Goal: Task Accomplishment & Management: Manage account settings

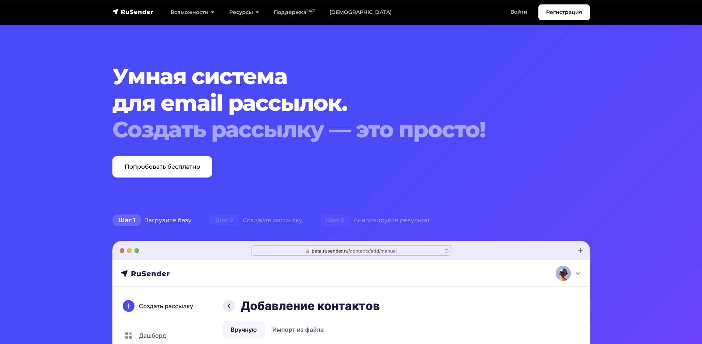
scroll to position [2139, 0]
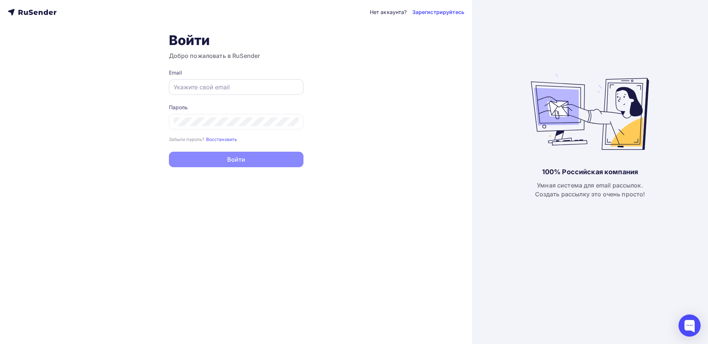
click at [205, 86] on input "text" at bounding box center [236, 87] width 125 height 9
paste input "simvolick@gmail.com"
type input "simvolick@gmail.com"
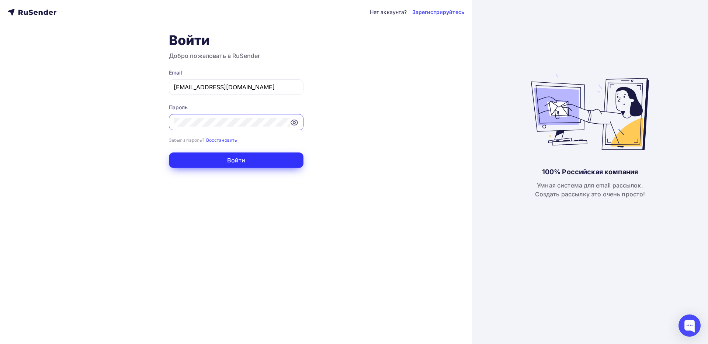
click at [267, 164] on button "Войти" at bounding box center [236, 159] width 135 height 15
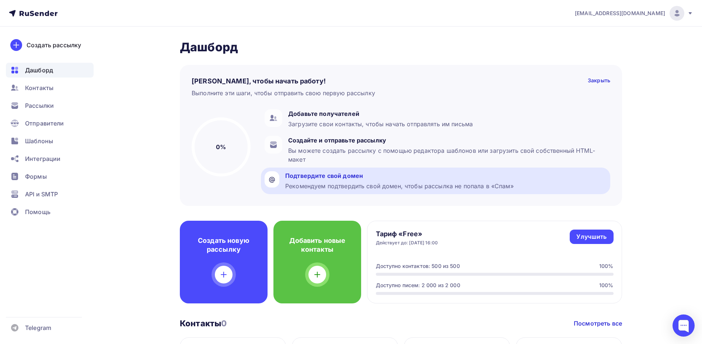
click at [333, 180] on div "Подтвердите свой домен Рекомендуем подтвердить свой домен, чтобы рассылка не по…" at bounding box center [399, 180] width 229 height 19
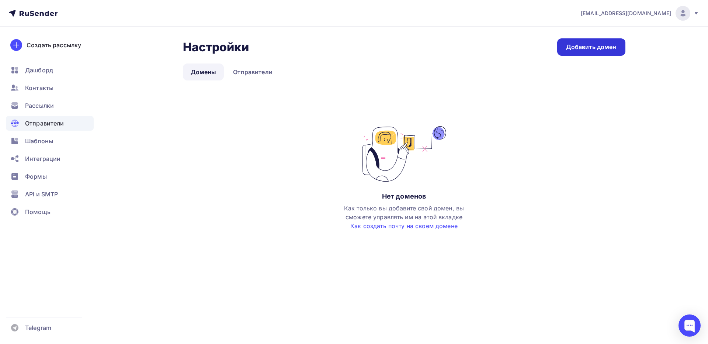
click at [576, 48] on div "Добавить домен" at bounding box center [591, 47] width 51 height 8
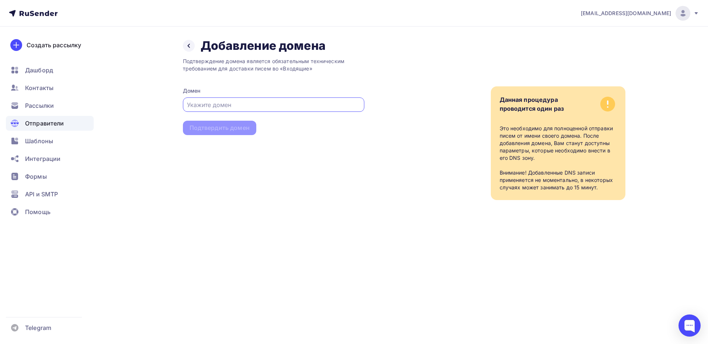
paste input "brerra.ru"
type input "brerra.ru"
click at [228, 128] on div "Подтвердить домен" at bounding box center [220, 128] width 60 height 8
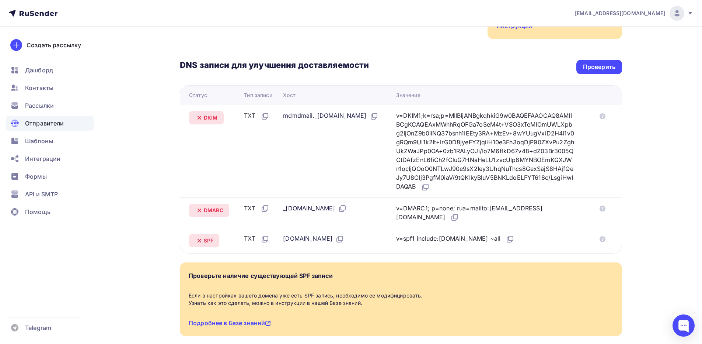
scroll to position [184, 0]
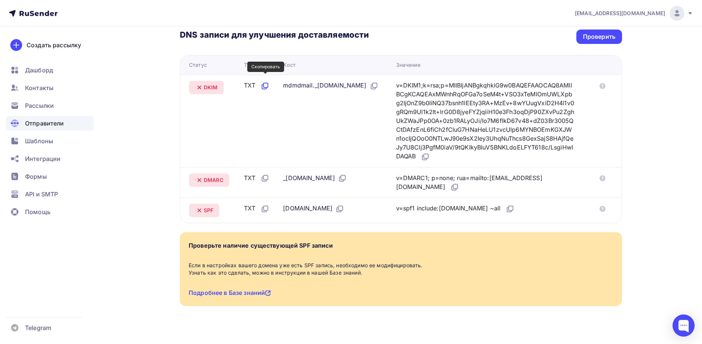
click at [264, 83] on icon at bounding box center [266, 85] width 4 height 4
drag, startPoint x: 284, startPoint y: 79, endPoint x: 348, endPoint y: 79, distance: 64.2
click at [348, 81] on div "mdmdmail._domainkey.brerra.ru" at bounding box center [330, 86] width 95 height 10
copy div "mdmdmail._domainkey"
click at [430, 152] on icon at bounding box center [425, 156] width 9 height 9
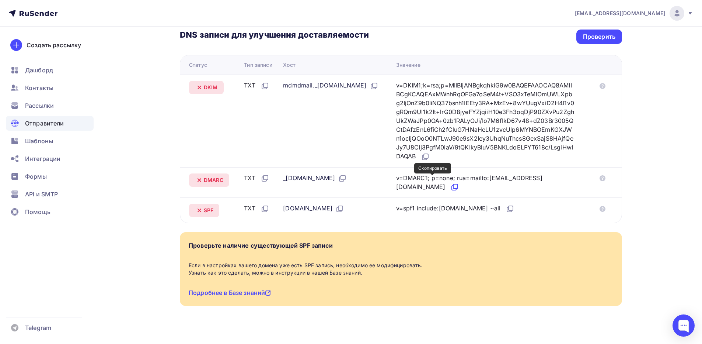
click at [454, 184] on icon at bounding box center [456, 186] width 4 height 4
click at [506, 204] on icon at bounding box center [510, 208] width 9 height 9
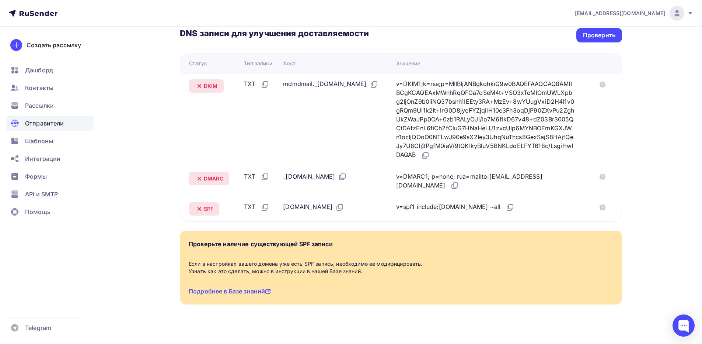
scroll to position [187, 0]
click at [189, 239] on div "Проверьте наличие существующей SPF записи" at bounding box center [261, 243] width 144 height 9
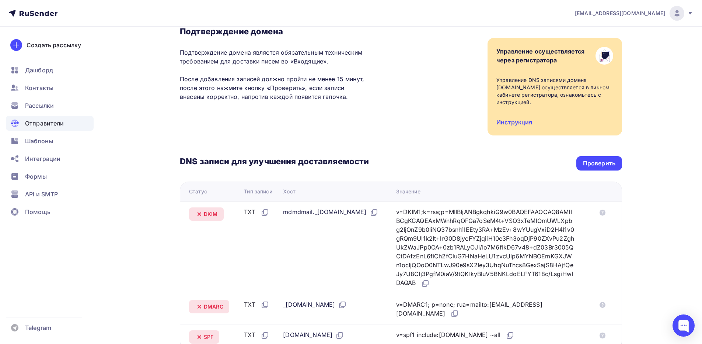
scroll to position [74, 0]
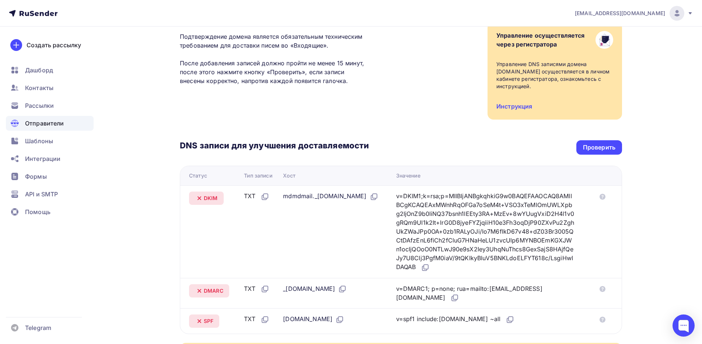
drag, startPoint x: 588, startPoint y: 136, endPoint x: 549, endPoint y: 129, distance: 39.0
click at [588, 143] on div "Проверить" at bounding box center [599, 147] width 32 height 8
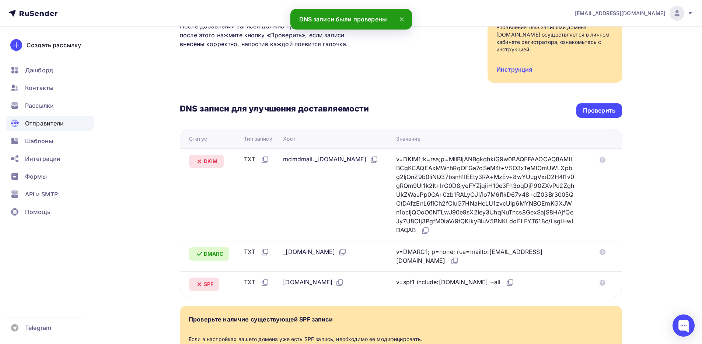
click at [403, 19] on icon at bounding box center [401, 19] width 9 height 9
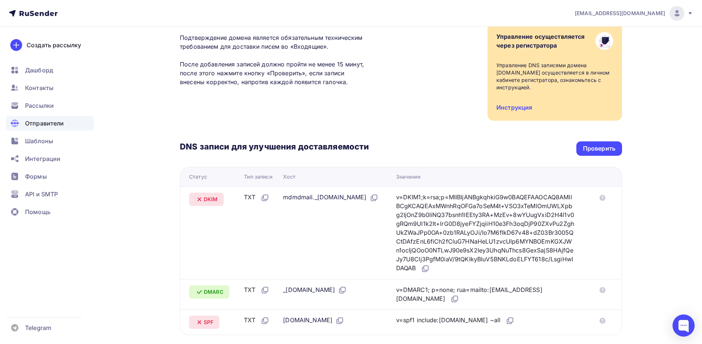
scroll to position [37, 0]
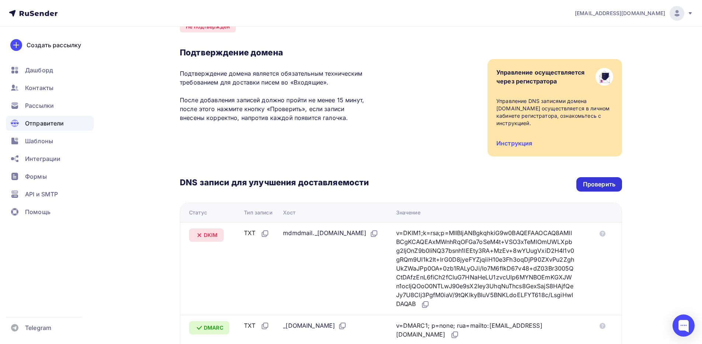
click at [596, 180] on div "Проверить" at bounding box center [599, 184] width 32 height 8
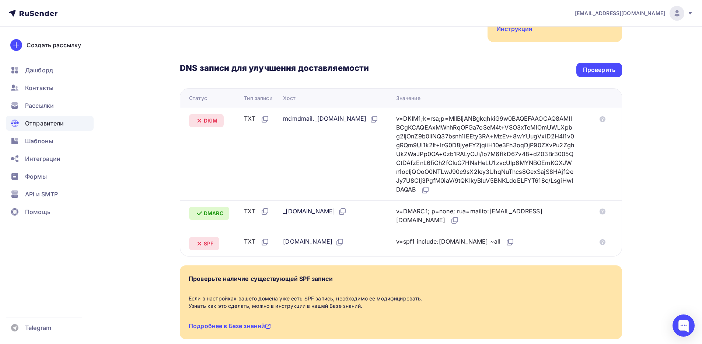
scroll to position [150, 0]
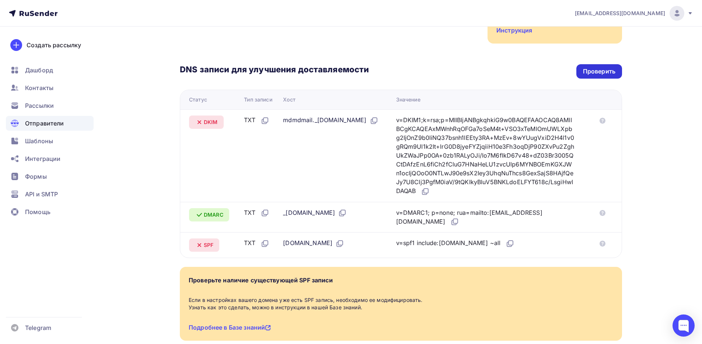
click at [603, 67] on div "Проверить" at bounding box center [599, 71] width 32 height 8
click at [600, 67] on div "Проверить" at bounding box center [599, 71] width 32 height 8
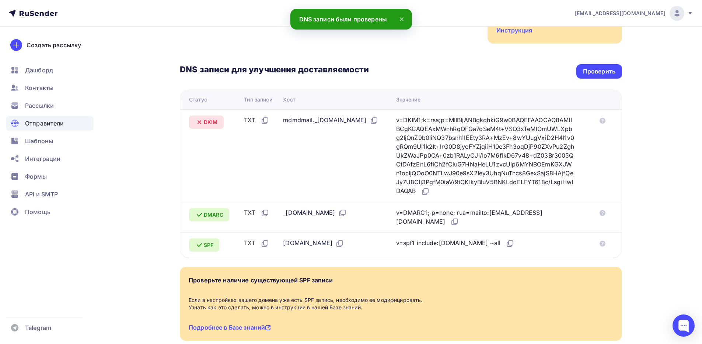
click at [400, 18] on icon at bounding box center [401, 19] width 3 height 3
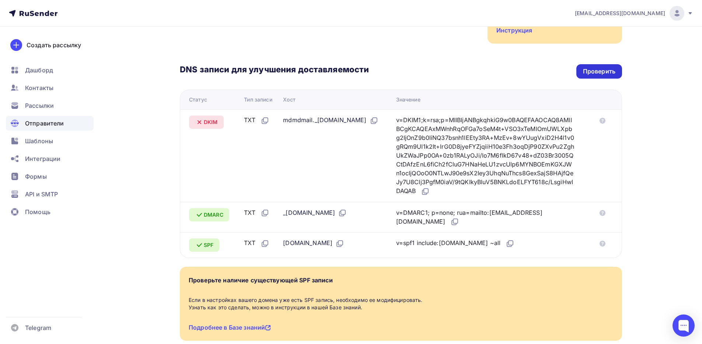
click at [588, 67] on div "Проверить" at bounding box center [599, 71] width 32 height 8
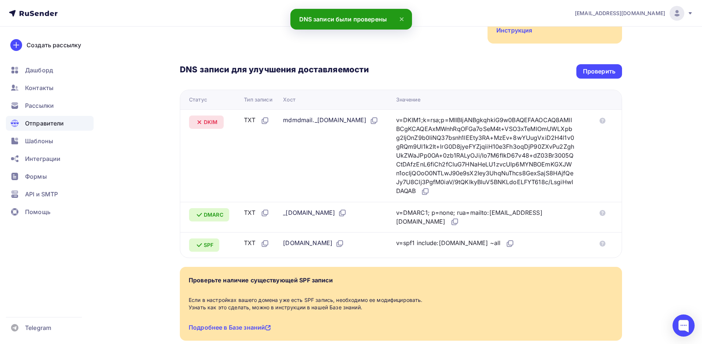
click at [402, 19] on icon at bounding box center [401, 19] width 3 height 3
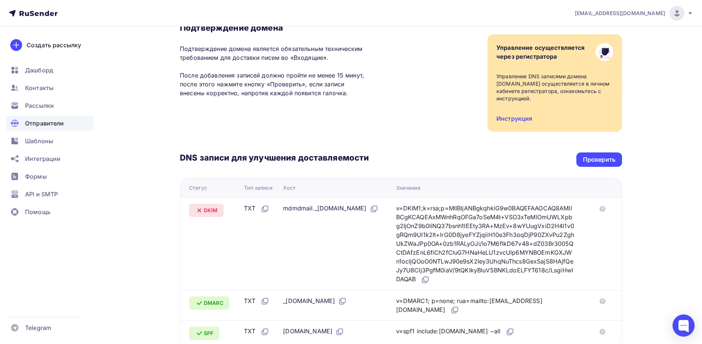
scroll to position [111, 0]
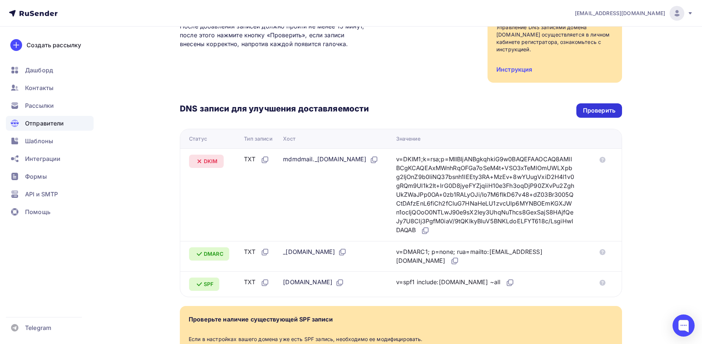
click at [586, 106] on div "Проверить" at bounding box center [599, 110] width 32 height 8
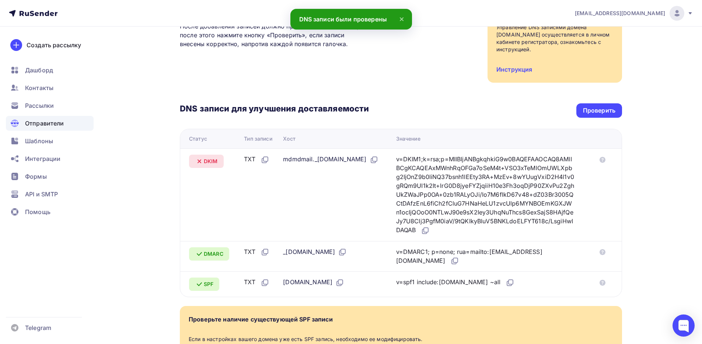
click at [402, 19] on icon at bounding box center [401, 19] width 9 height 9
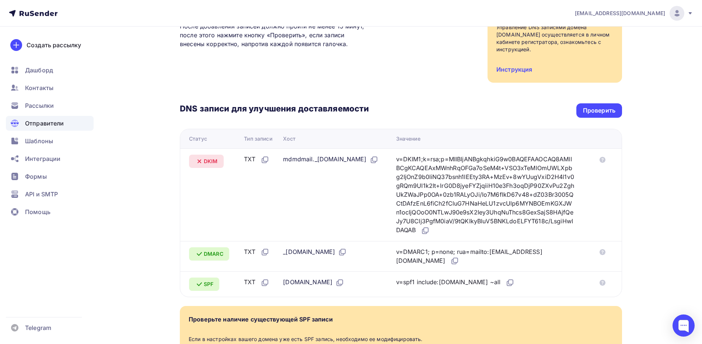
click at [653, 167] on div "Назад brerra.ru Не подтвержден Подтверждение домена Подтверждение домена являет…" at bounding box center [351, 171] width 604 height 511
click at [602, 108] on div "Проверить" at bounding box center [600, 110] width 46 height 14
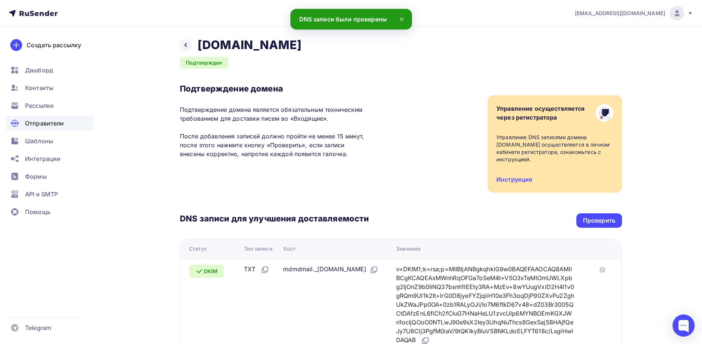
scroll to position [0, 0]
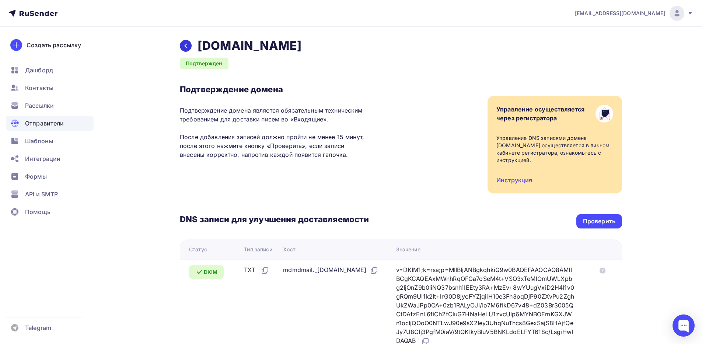
click at [185, 47] on icon at bounding box center [186, 46] width 6 height 6
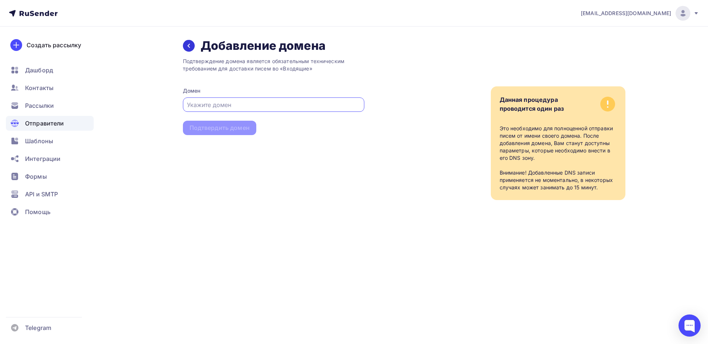
click at [190, 44] on icon at bounding box center [189, 46] width 6 height 6
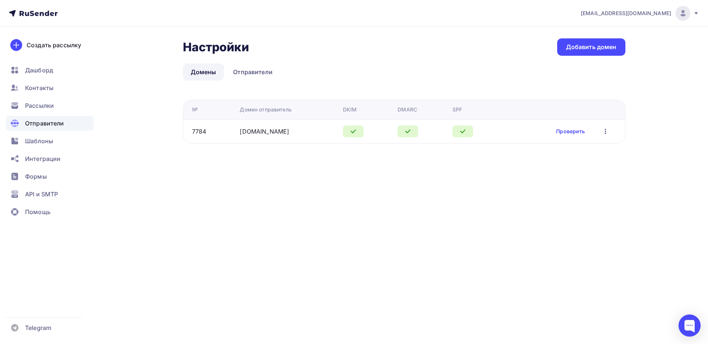
click at [604, 131] on icon "button" at bounding box center [605, 131] width 9 height 9
click at [590, 147] on div "Редактировать" at bounding box center [570, 150] width 71 height 9
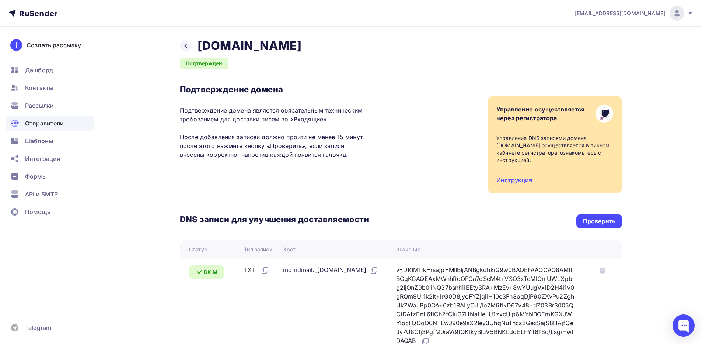
click at [43, 125] on span "Отправители" at bounding box center [44, 123] width 39 height 9
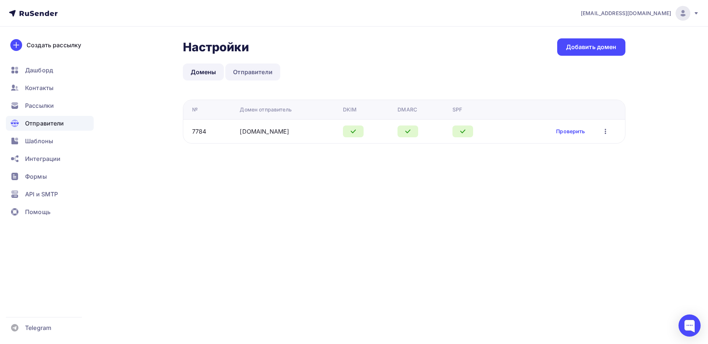
click at [242, 74] on link "Отправители" at bounding box center [252, 71] width 55 height 17
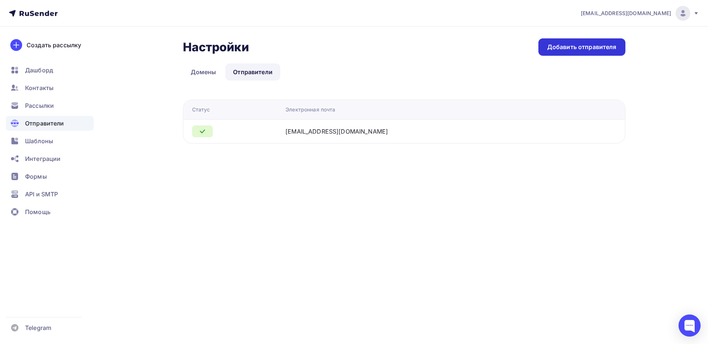
click at [576, 52] on div "Добавить отправителя" at bounding box center [581, 46] width 87 height 17
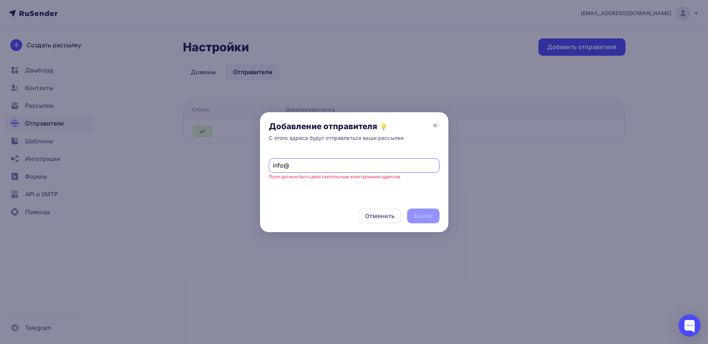
paste input "brerra.ru"
type input "[EMAIL_ADDRESS][DOMAIN_NAME]"
click at [420, 217] on div "Далее" at bounding box center [423, 215] width 19 height 8
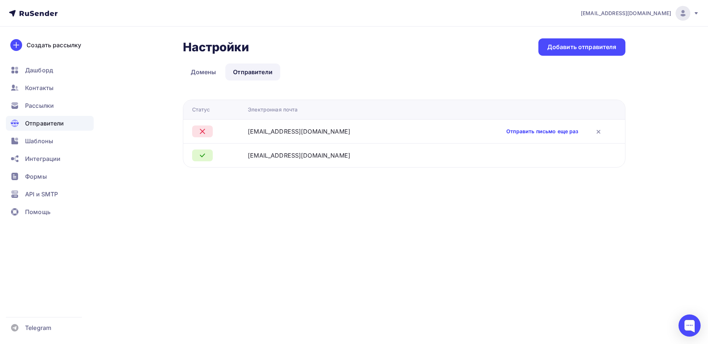
click at [530, 132] on link "Отправить письмо еще раз" at bounding box center [542, 131] width 72 height 7
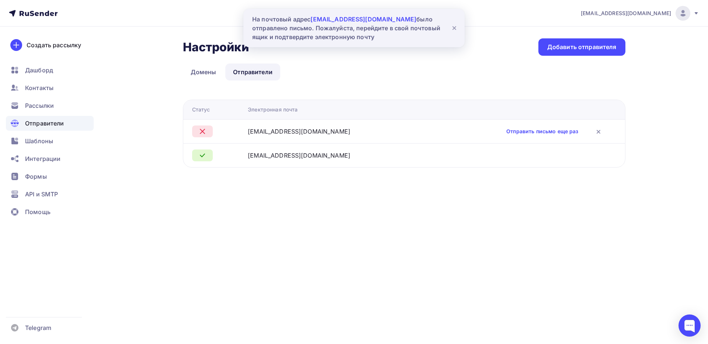
click at [454, 28] on icon at bounding box center [454, 28] width 3 height 3
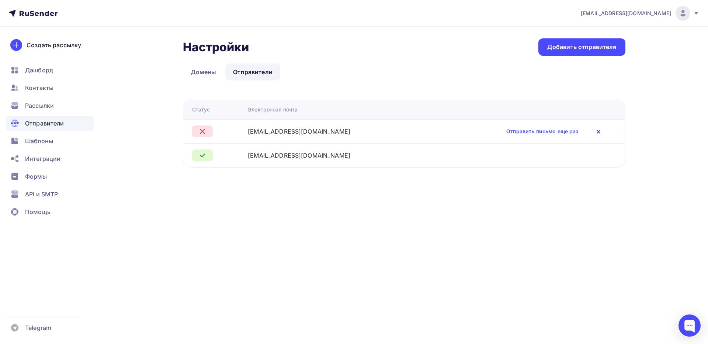
click at [597, 132] on icon at bounding box center [598, 131] width 3 height 3
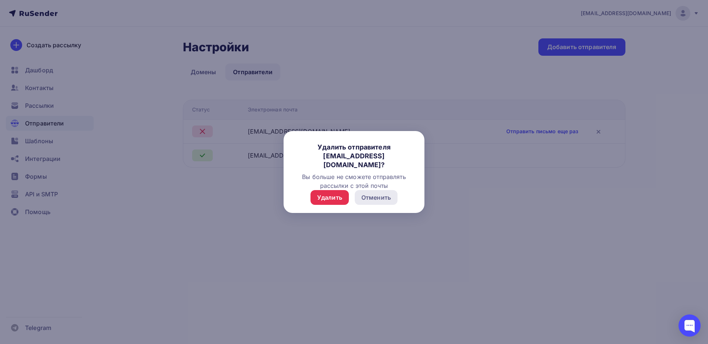
click at [383, 195] on div "Отменить" at bounding box center [375, 197] width 29 height 9
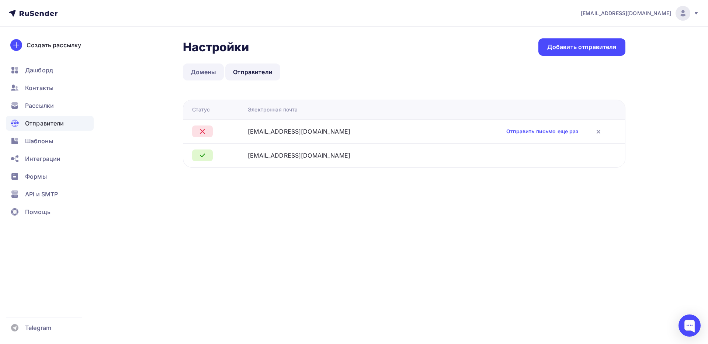
click at [204, 72] on link "Домены" at bounding box center [203, 71] width 41 height 17
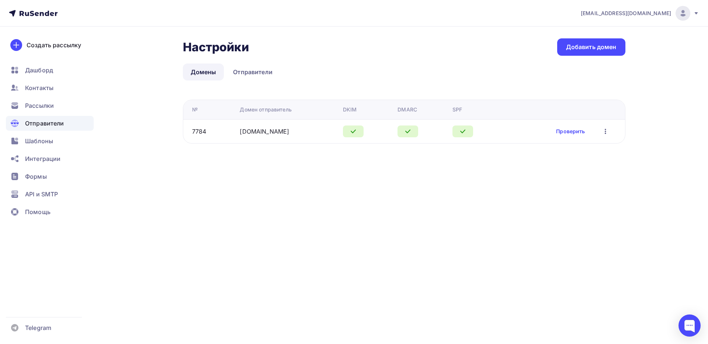
click at [606, 131] on icon "button" at bounding box center [605, 131] width 9 height 9
click at [649, 106] on div "Настройки Настройки Добавить домен Домены Отправители Домены Отправители № Доме…" at bounding box center [354, 100] width 604 height 146
click at [268, 68] on link "Отправители" at bounding box center [252, 71] width 55 height 17
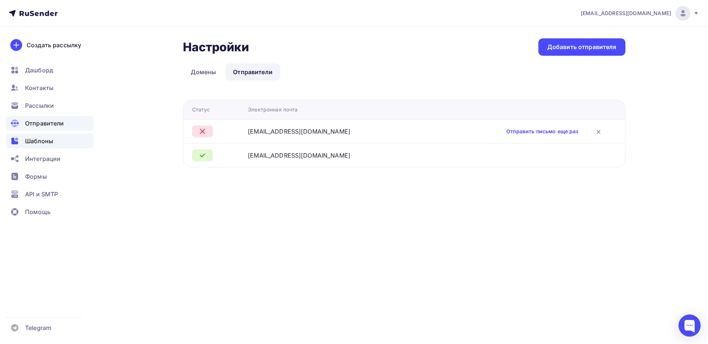
click at [36, 136] on span "Шаблоны" at bounding box center [39, 140] width 28 height 9
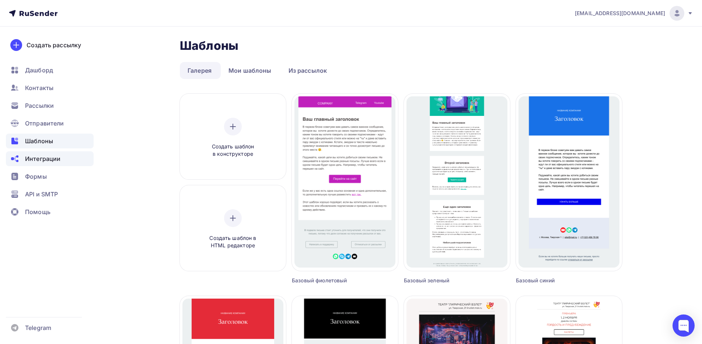
click at [45, 157] on span "Интеграции" at bounding box center [42, 158] width 35 height 9
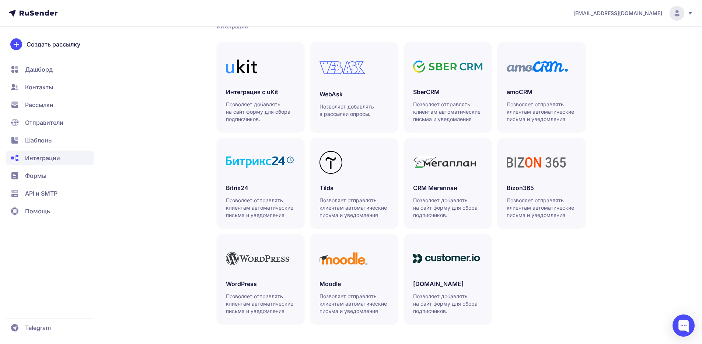
scroll to position [163, 0]
click at [244, 260] on icon at bounding box center [257, 257] width 63 height 13
click at [28, 189] on span "API и SMTP" at bounding box center [41, 193] width 32 height 9
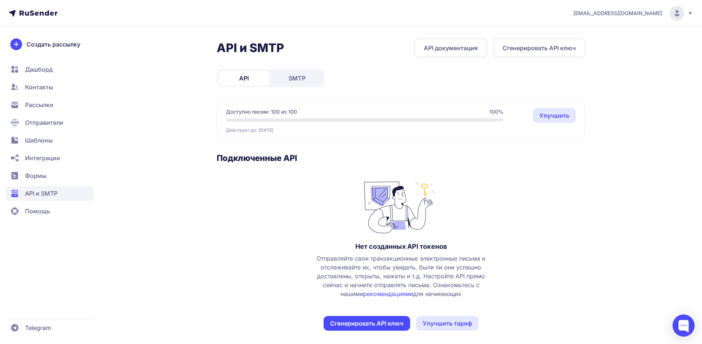
click at [298, 77] on span "SMTP" at bounding box center [297, 78] width 17 height 9
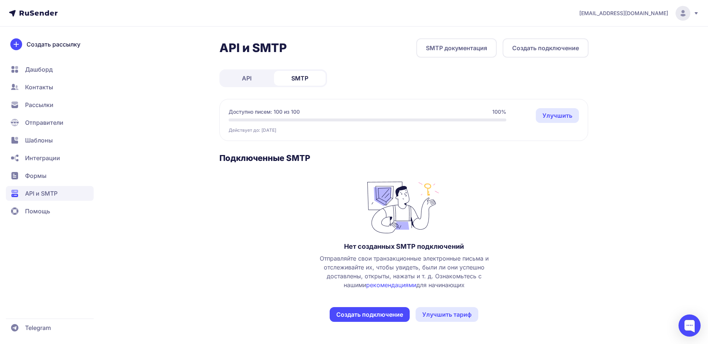
click at [390, 314] on button "Создать подключение" at bounding box center [370, 314] width 80 height 15
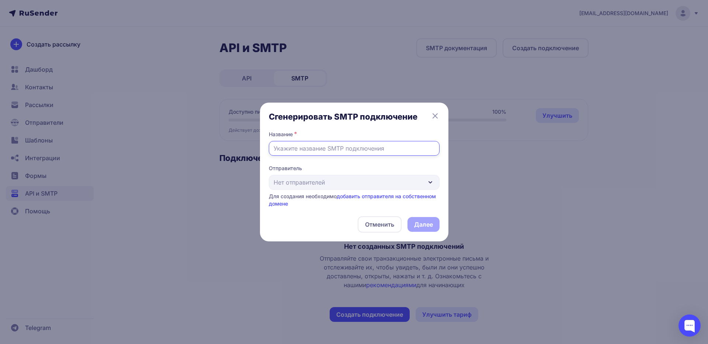
click at [329, 147] on input "text" at bounding box center [354, 148] width 171 height 15
type input "Brerra"
click at [303, 182] on div "Отправитель Нет отправителей Для создания необходимо добавить отправителя на со…" at bounding box center [354, 185] width 171 height 43
click at [304, 183] on div "Отправитель Нет отправителей Для создания необходимо добавить отправителя на со…" at bounding box center [354, 185] width 171 height 43
click at [359, 194] on link "добавить отправителя на собственном домене" at bounding box center [352, 200] width 167 height 14
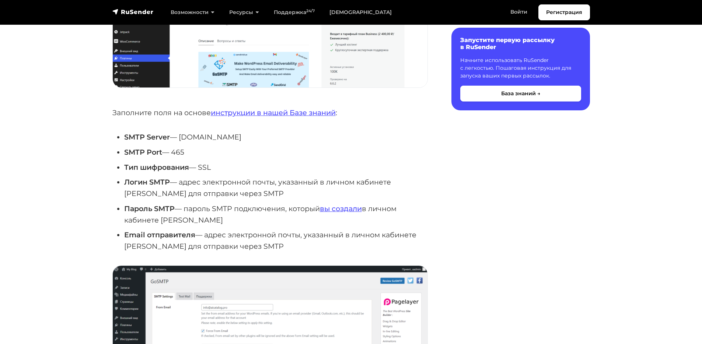
scroll to position [332, 0]
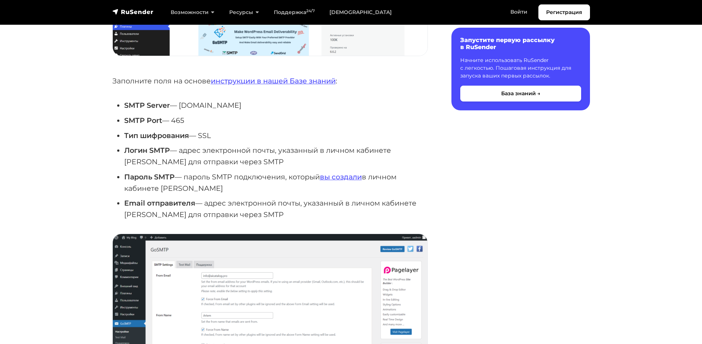
drag, startPoint x: 182, startPoint y: 104, endPoint x: 240, endPoint y: 101, distance: 58.4
click at [240, 101] on li "SMTP Server — smtp.rusender.ru" at bounding box center [276, 105] width 304 height 11
copy li "smtp.rusender.ru"
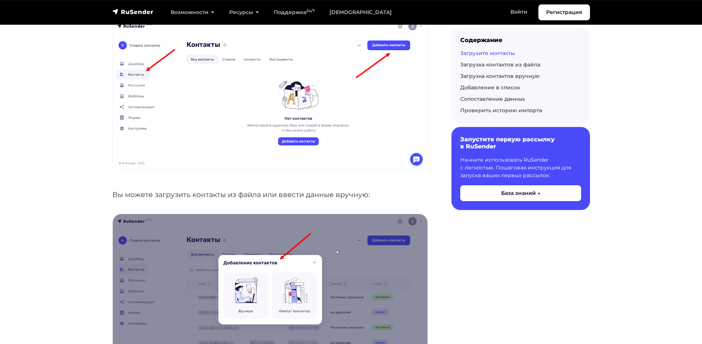
scroll to position [479, 0]
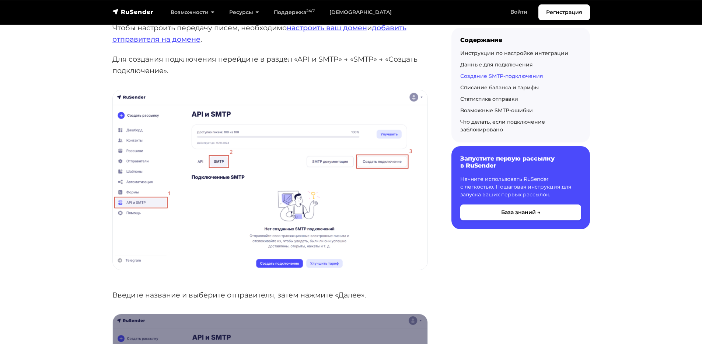
scroll to position [590, 0]
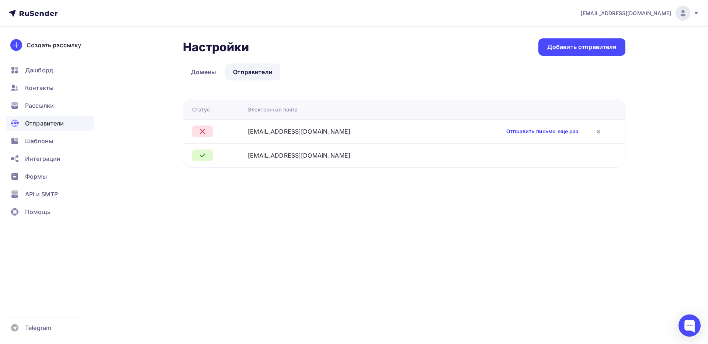
click at [506, 131] on link "Отправить письмо еще раз" at bounding box center [542, 131] width 72 height 7
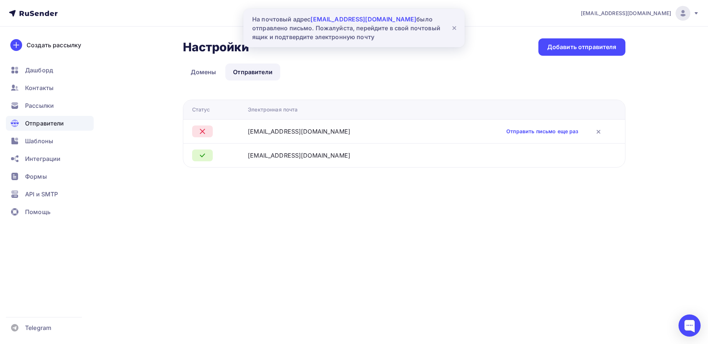
click at [453, 28] on icon at bounding box center [454, 28] width 9 height 9
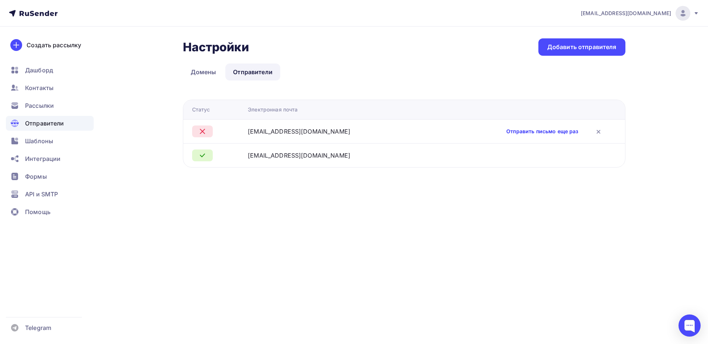
click at [506, 131] on link "Отправить письмо еще раз" at bounding box center [542, 131] width 72 height 7
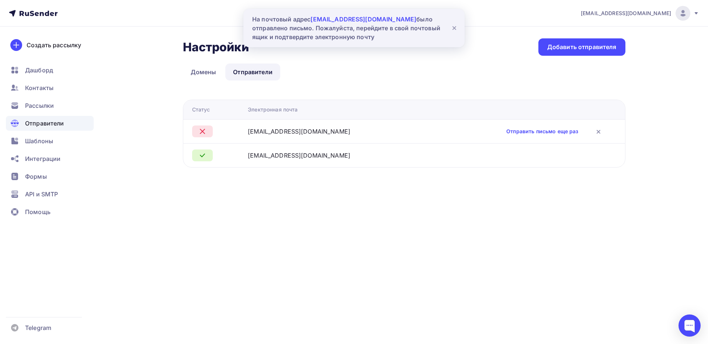
click at [455, 28] on icon at bounding box center [454, 28] width 3 height 3
